Goal: Task Accomplishment & Management: Manage account settings

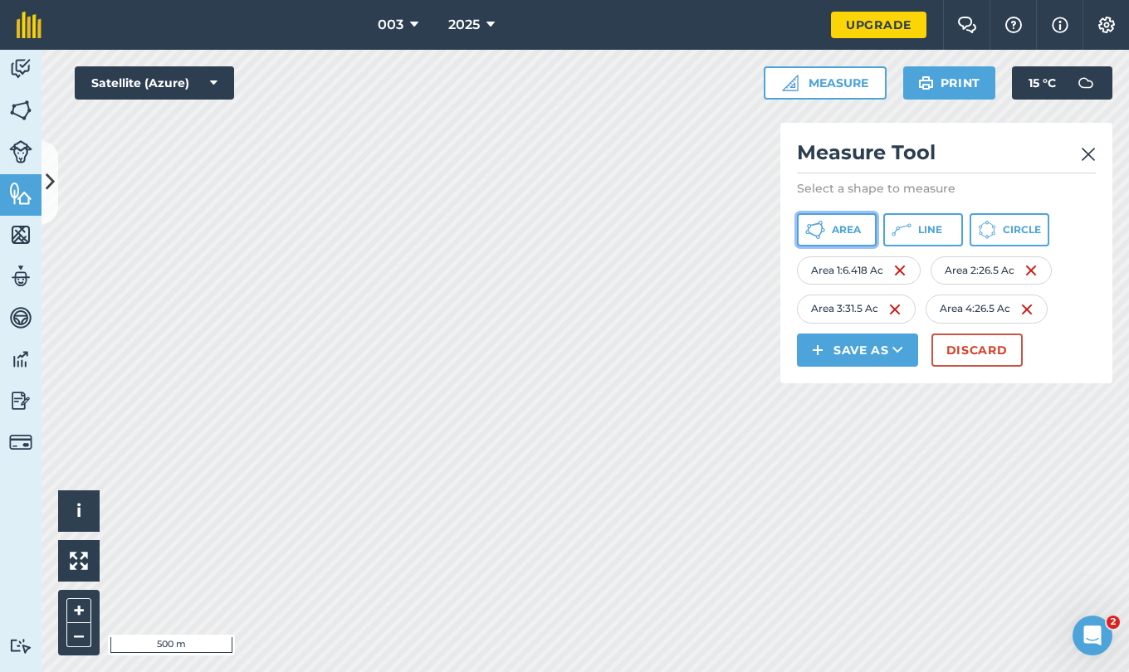
click at [851, 230] on span "Area" at bounding box center [846, 229] width 29 height 13
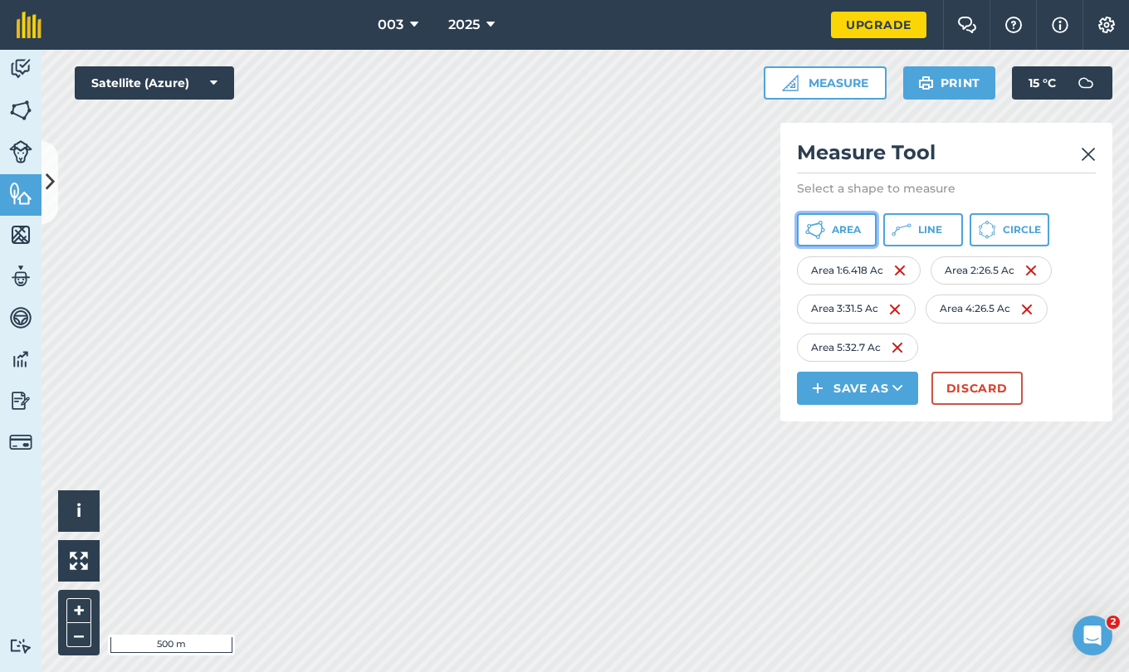
click at [848, 237] on button "Area" at bounding box center [837, 229] width 80 height 33
click at [846, 230] on span "Area" at bounding box center [846, 229] width 29 height 13
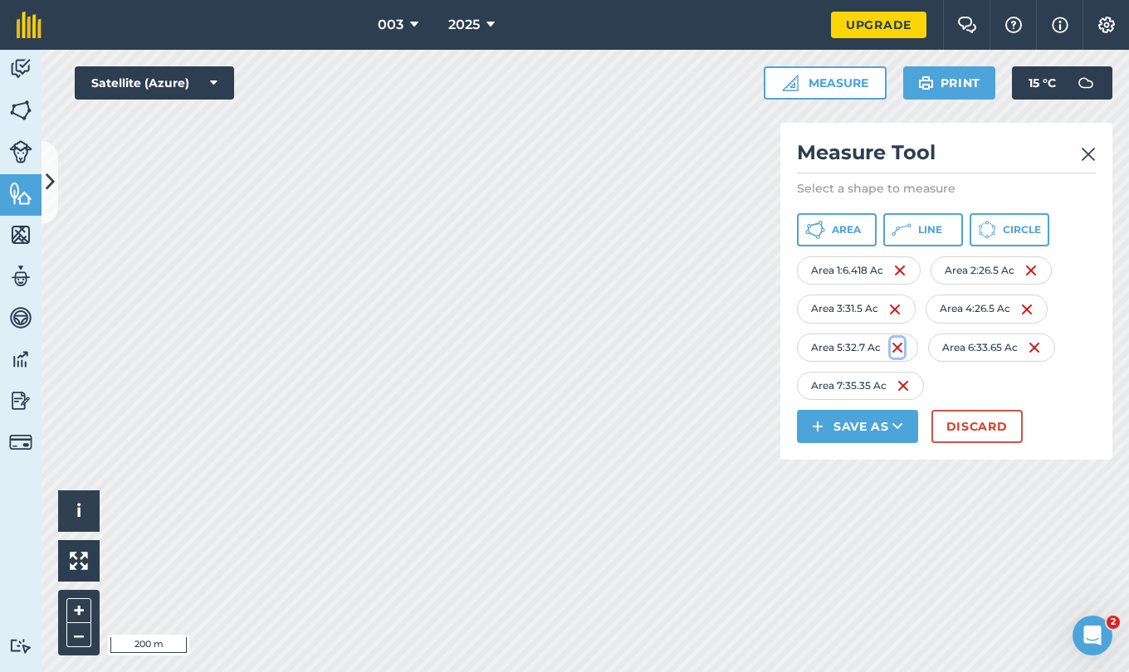
click at [900, 344] on img at bounding box center [897, 348] width 13 height 20
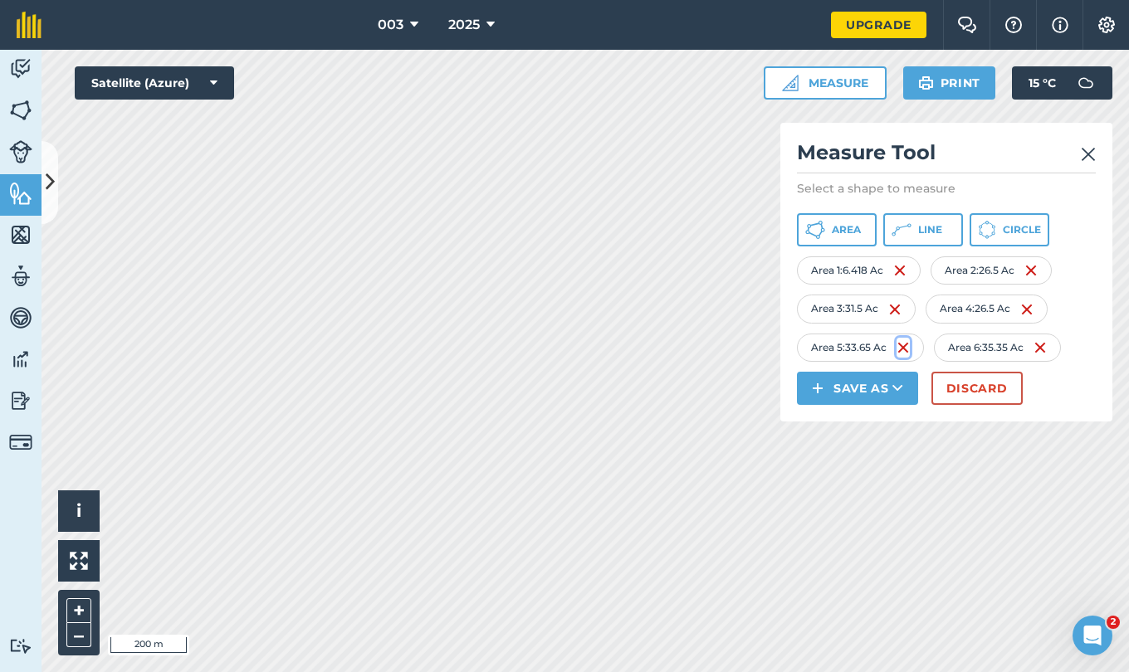
click at [900, 344] on img at bounding box center [902, 348] width 13 height 20
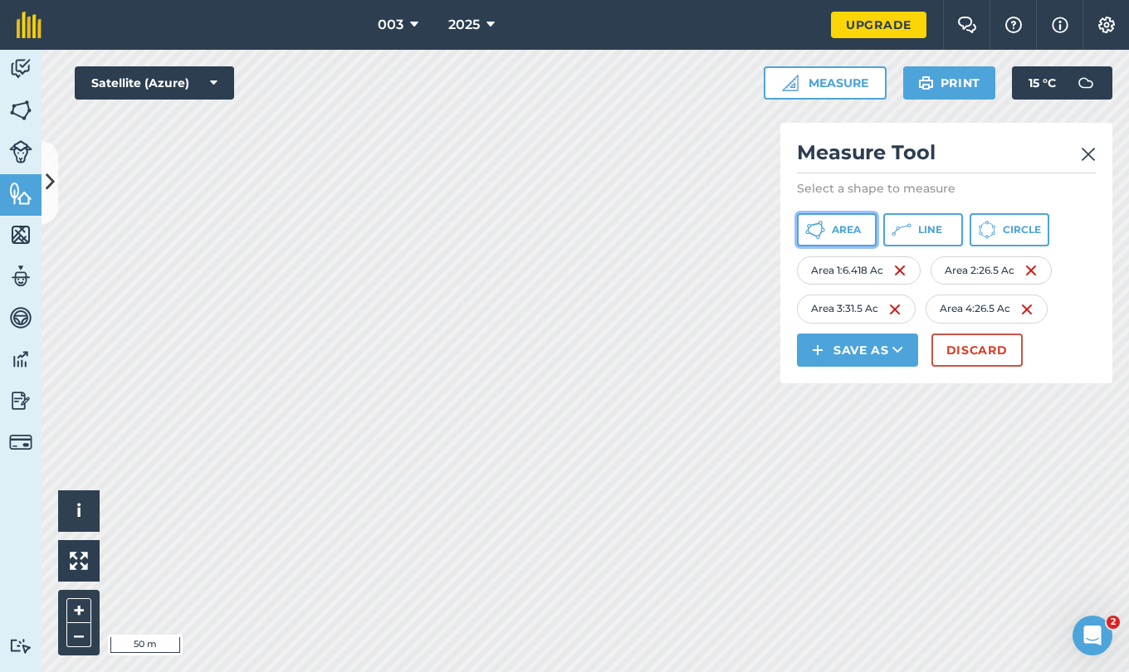
click at [846, 228] on span "Area" at bounding box center [846, 229] width 29 height 13
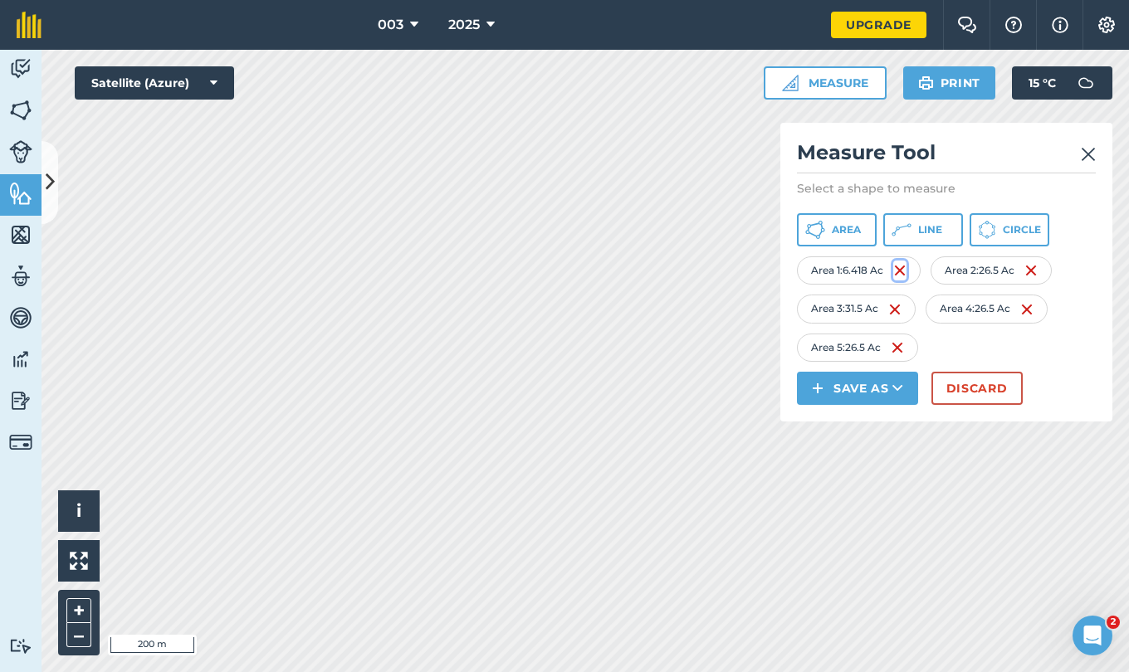
click at [906, 272] on img at bounding box center [899, 271] width 13 height 20
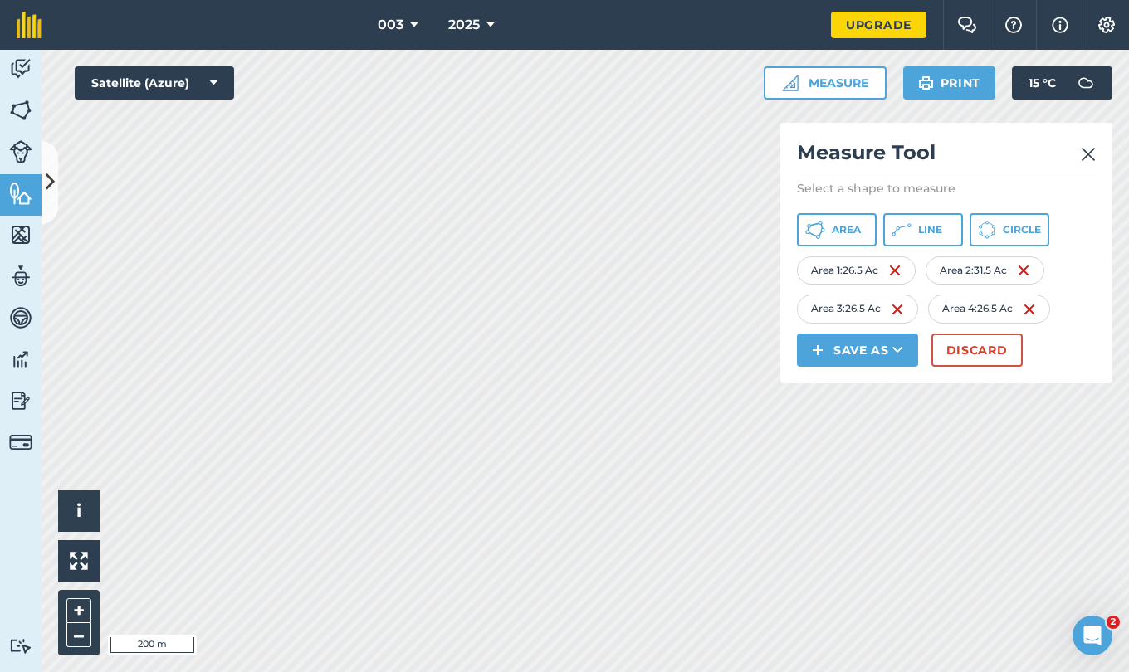
click at [906, 272] on div "Area 1 : 26.5 Ac" at bounding box center [856, 270] width 119 height 28
drag, startPoint x: 906, startPoint y: 272, endPoint x: 889, endPoint y: 274, distance: 17.5
click at [889, 274] on div "Area 1 : 26.5 Ac" at bounding box center [856, 270] width 119 height 28
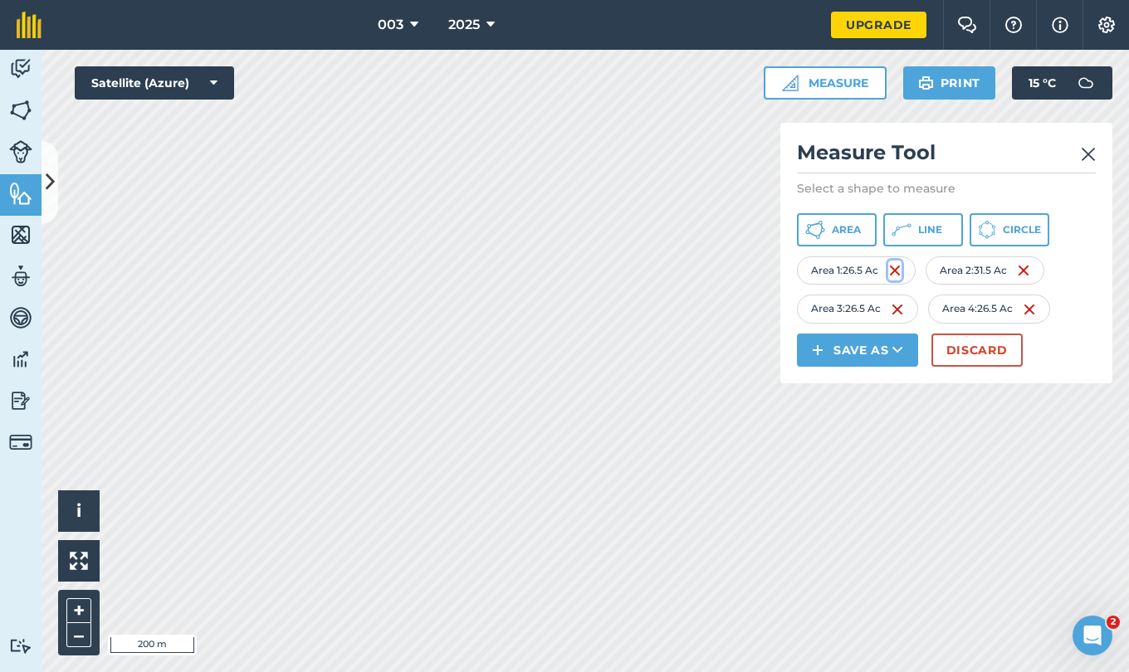
click at [900, 274] on img at bounding box center [894, 271] width 13 height 20
click at [899, 274] on img at bounding box center [892, 271] width 13 height 20
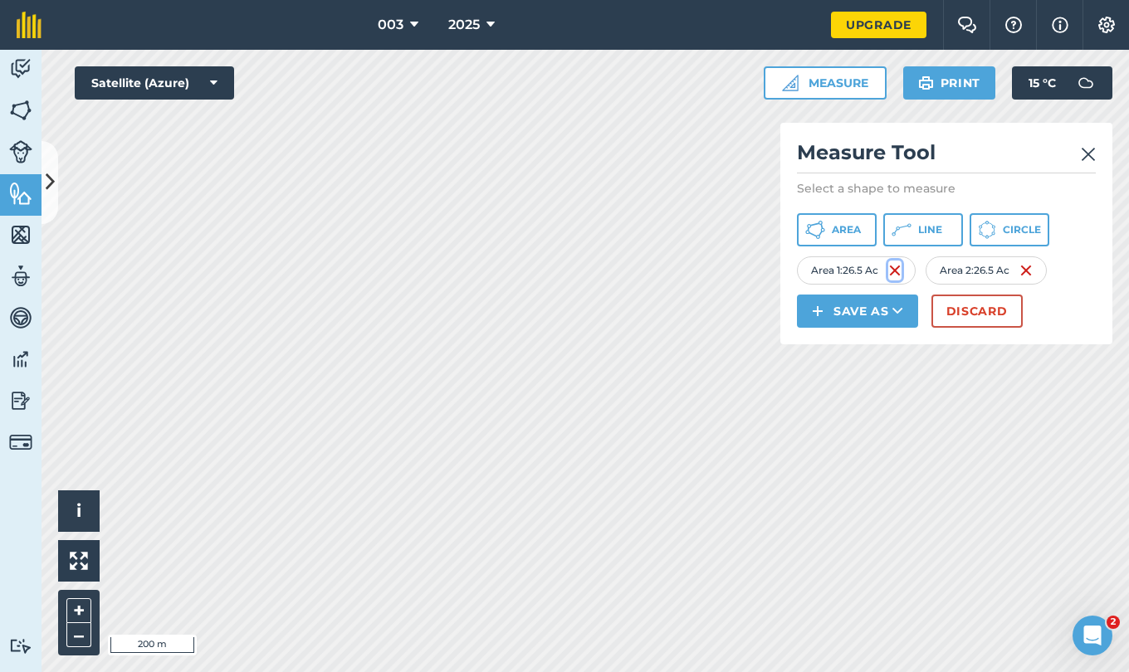
click at [900, 274] on img at bounding box center [894, 271] width 13 height 20
click at [900, 274] on div "Area : 26.5 Ac" at bounding box center [853, 270] width 113 height 28
click at [891, 271] on img at bounding box center [888, 271] width 13 height 20
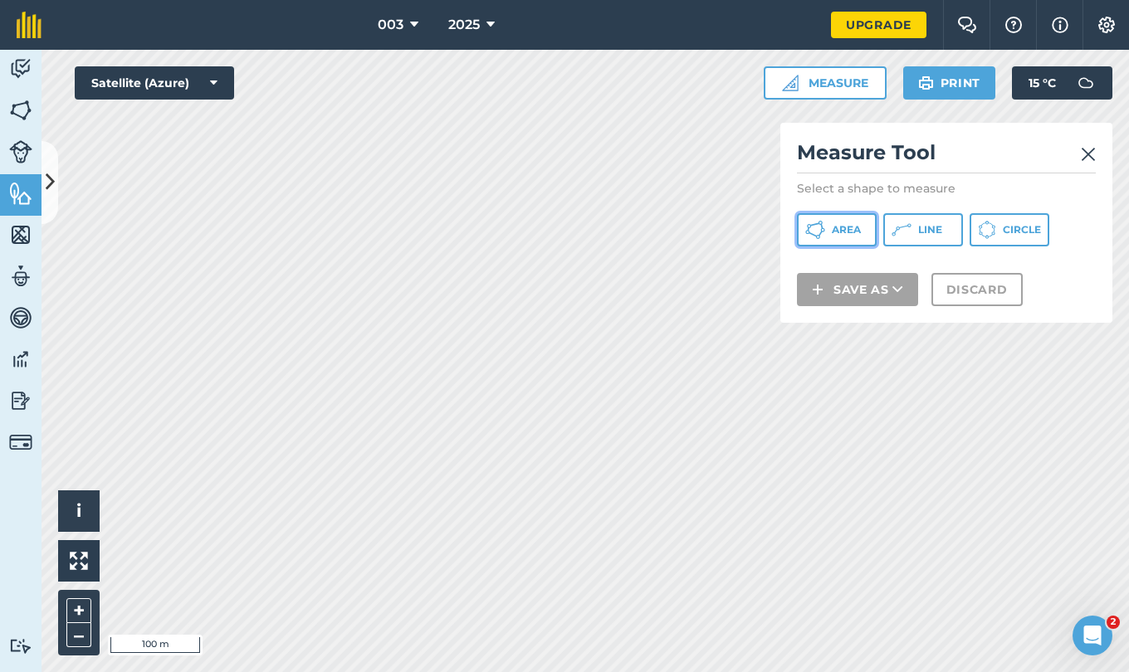
click at [827, 236] on button "Area" at bounding box center [837, 229] width 80 height 33
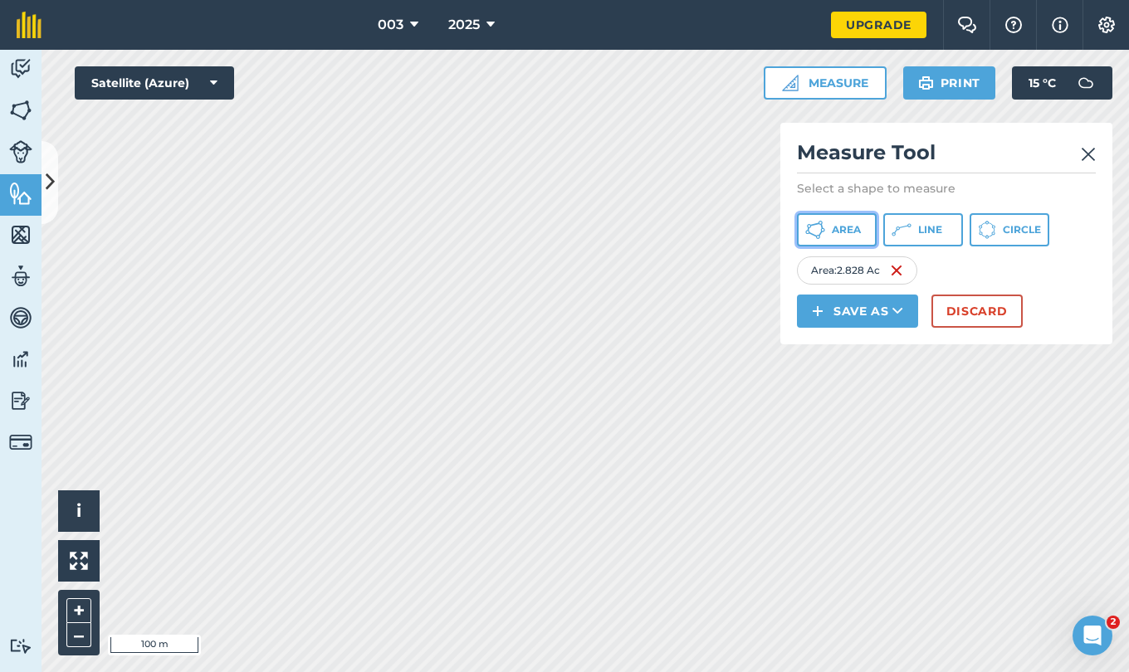
click at [844, 232] on span "Area" at bounding box center [846, 229] width 29 height 13
click at [905, 273] on img at bounding box center [902, 271] width 13 height 20
click at [887, 268] on img at bounding box center [883, 271] width 13 height 20
